Goal: Information Seeking & Learning: Learn about a topic

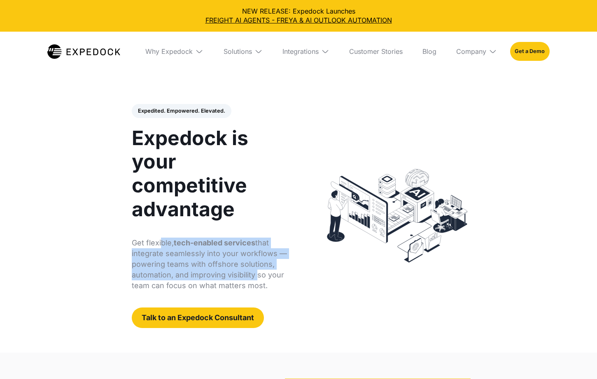
drag, startPoint x: 170, startPoint y: 248, endPoint x: 256, endPoint y: 275, distance: 89.6
click at [257, 275] on p "Get flexible, tech-enabled services that integrate seamlessly into your workflo…" at bounding box center [211, 265] width 158 height 54
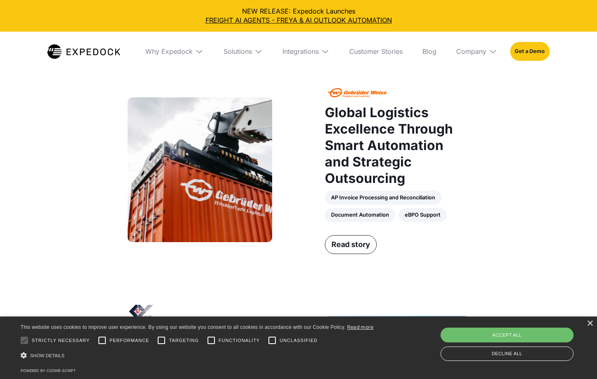
scroll to position [600, 0]
click at [361, 203] on div "AP Invoice Processing and Reconciliation Document Automation eBPO Support" at bounding box center [397, 206] width 144 height 31
drag, startPoint x: 362, startPoint y: 211, endPoint x: 391, endPoint y: 219, distance: 30.4
click at [385, 223] on div "Global Logistics Excellence Through Smart Automation and Strategic Outsourcing …" at bounding box center [397, 169] width 144 height 169
click at [428, 212] on div "Global Logistics Excellence Through Smart Automation and Strategic Outsourcing …" at bounding box center [397, 160] width 144 height 150
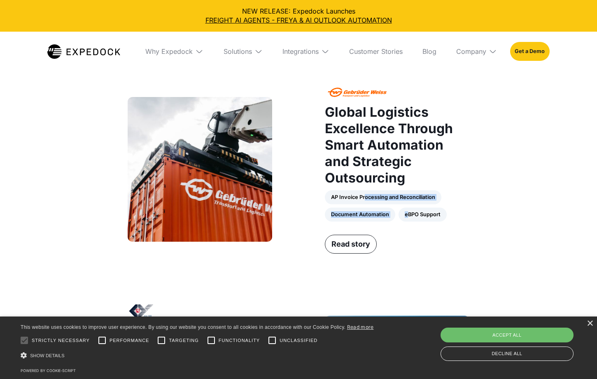
drag, startPoint x: 407, startPoint y: 202, endPoint x: 365, endPoint y: 186, distance: 44.6
click at [365, 191] on div "AP Invoice Processing and Reconciliation Document Automation eBPO Support" at bounding box center [397, 206] width 144 height 31
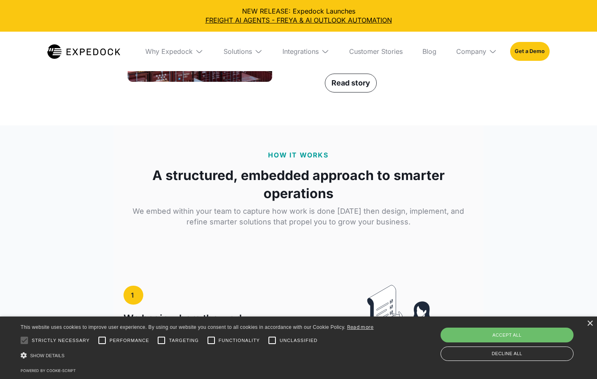
scroll to position [1197, 0]
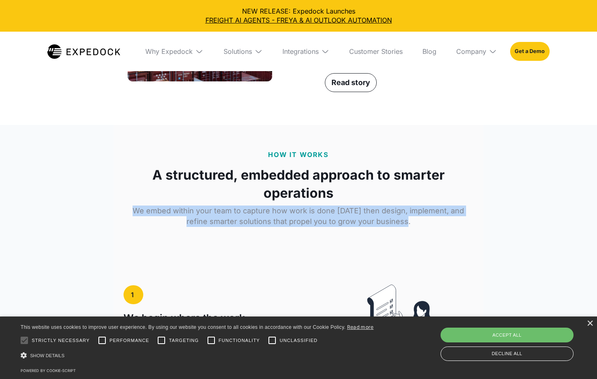
drag, startPoint x: 127, startPoint y: 195, endPoint x: 342, endPoint y: 214, distance: 215.7
click at [342, 213] on div "HOW IT WORKS A structured, embedded approach to smarter operations We embed wit…" at bounding box center [298, 197] width 350 height 94
click at [342, 214] on div "HOW IT WORKS A structured, embedded approach to smarter operations We embed wit…" at bounding box center [298, 197] width 350 height 94
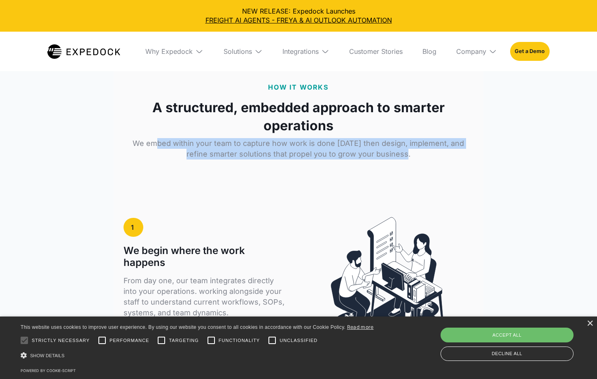
drag, startPoint x: 238, startPoint y: 134, endPoint x: 373, endPoint y: 153, distance: 136.3
click at [373, 153] on div "HOW IT WORKS A structured, embedded approach to smarter operations We embed wit…" at bounding box center [298, 129] width 350 height 94
click at [374, 152] on div "HOW IT WORKS A structured, embedded approach to smarter operations We embed wit…" at bounding box center [298, 129] width 350 height 94
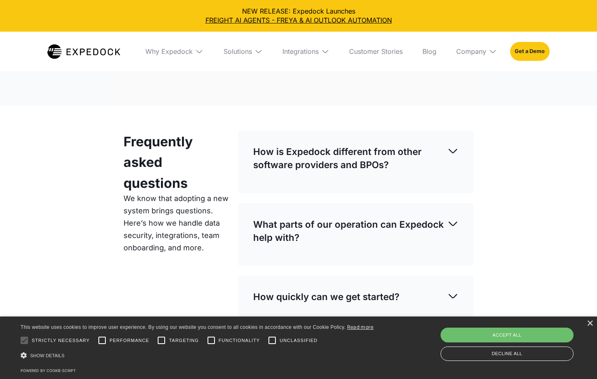
scroll to position [2261, 0]
click at [386, 145] on p "How is Expedock different from other software providers and BPOs?" at bounding box center [350, 158] width 194 height 26
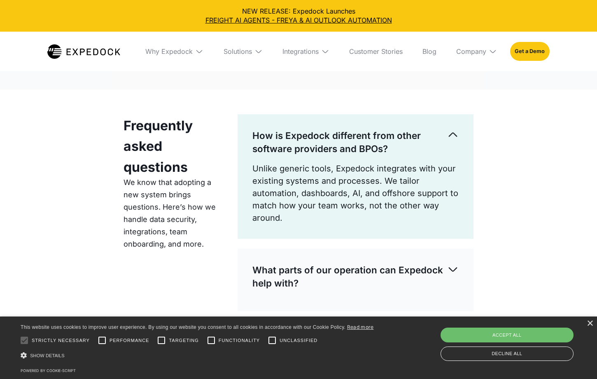
scroll to position [2277, 0]
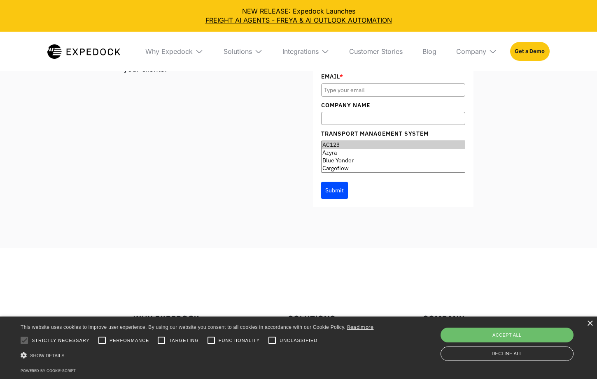
click at [363, 141] on option "AC123" at bounding box center [392, 145] width 143 height 8
drag, startPoint x: 350, startPoint y: 147, endPoint x: 348, endPoint y: 154, distance: 7.7
select select "Azyra"
click at [349, 158] on select "AC123 Azyra Blue Yonder Cargoflow Cargowise Descartes E-Connect ESG Singapore G…" at bounding box center [393, 158] width 144 height 32
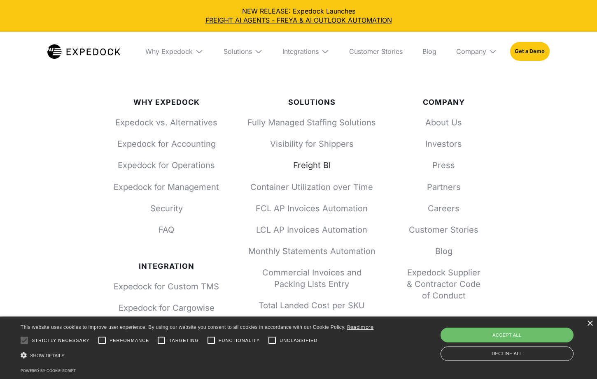
scroll to position [3066, 0]
click at [448, 138] on link "Investors" at bounding box center [443, 144] width 79 height 12
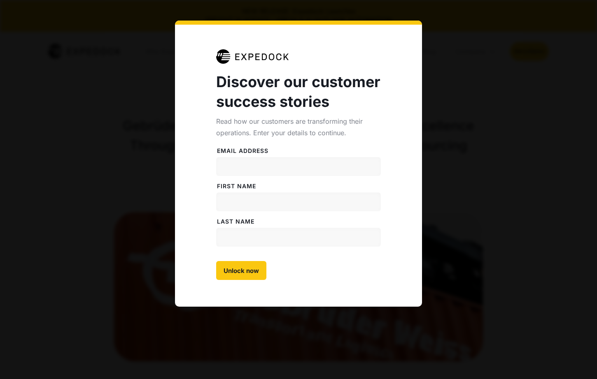
select select
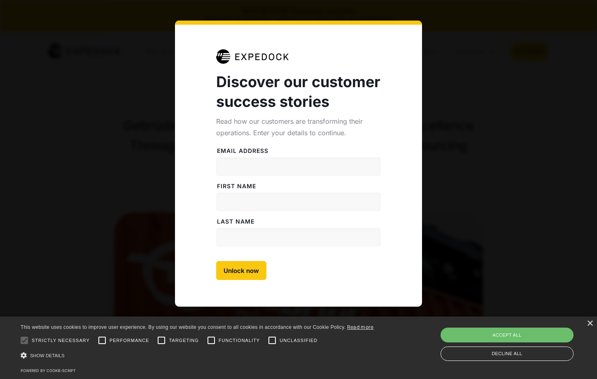
drag, startPoint x: 418, startPoint y: 19, endPoint x: 438, endPoint y: 27, distance: 21.2
click at [417, 22] on div "Discover our customer success stories Read how our customers are transforming t…" at bounding box center [298, 189] width 597 height 379
click at [472, 43] on div "Discover our customer success stories Read how our customers are transforming t…" at bounding box center [298, 189] width 597 height 379
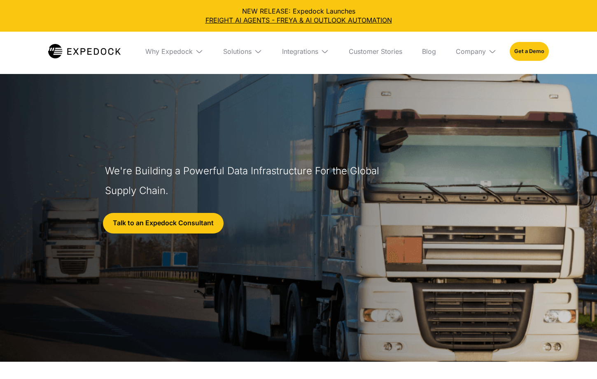
select select
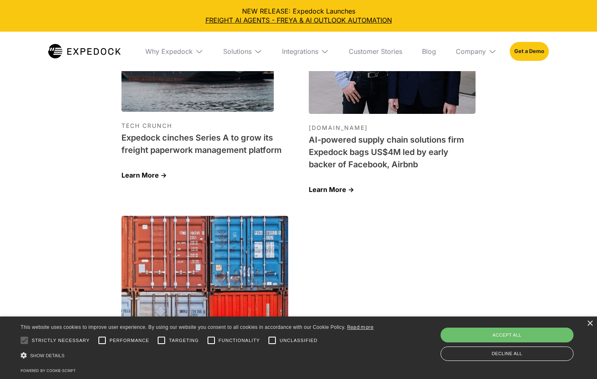
scroll to position [2699, 0]
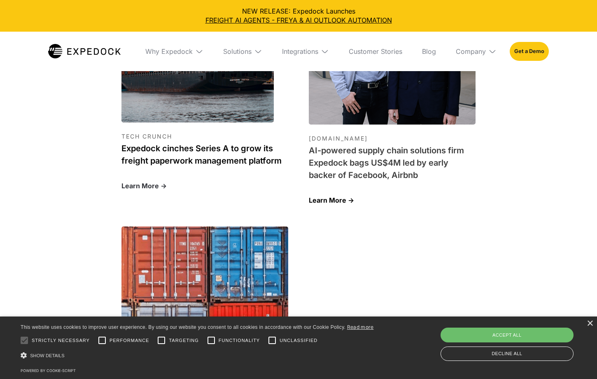
click at [236, 142] on h1 "Expedock cinches Series A to grow its freight paperwork management platform" at bounding box center [204, 154] width 167 height 25
